Goal: Book appointment/travel/reservation

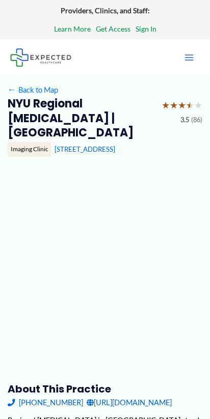
type input "**********"
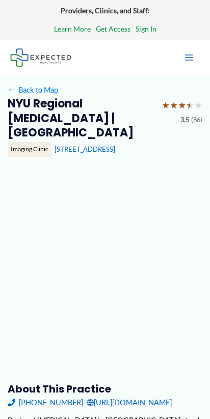
type input "**********"
type input "*"
